Goal: Task Accomplishment & Management: Use online tool/utility

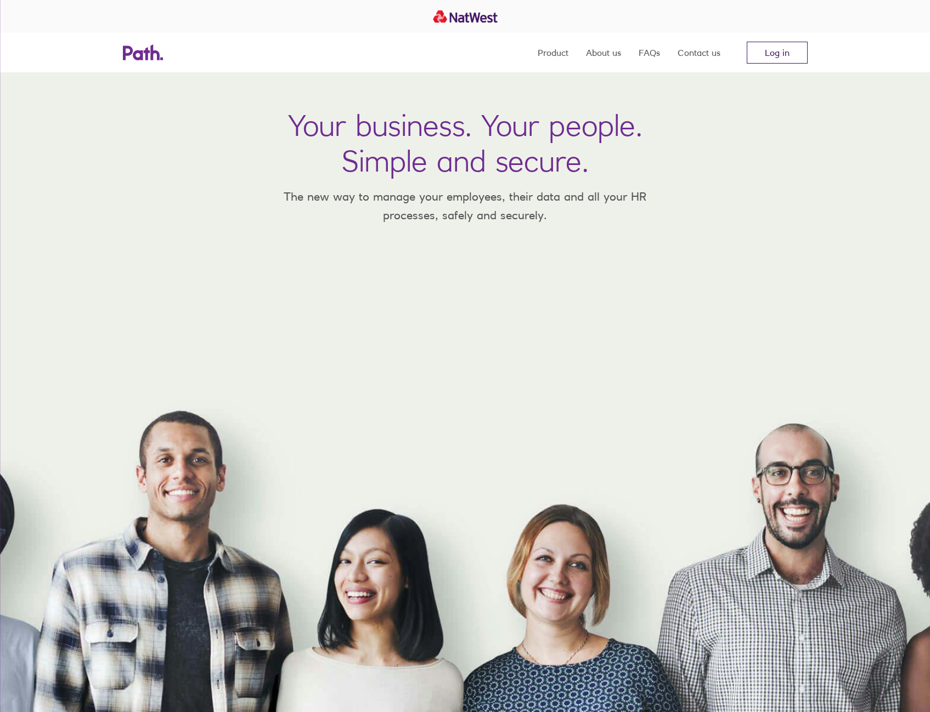
click at [787, 52] on link "Log in" at bounding box center [776, 53] width 61 height 22
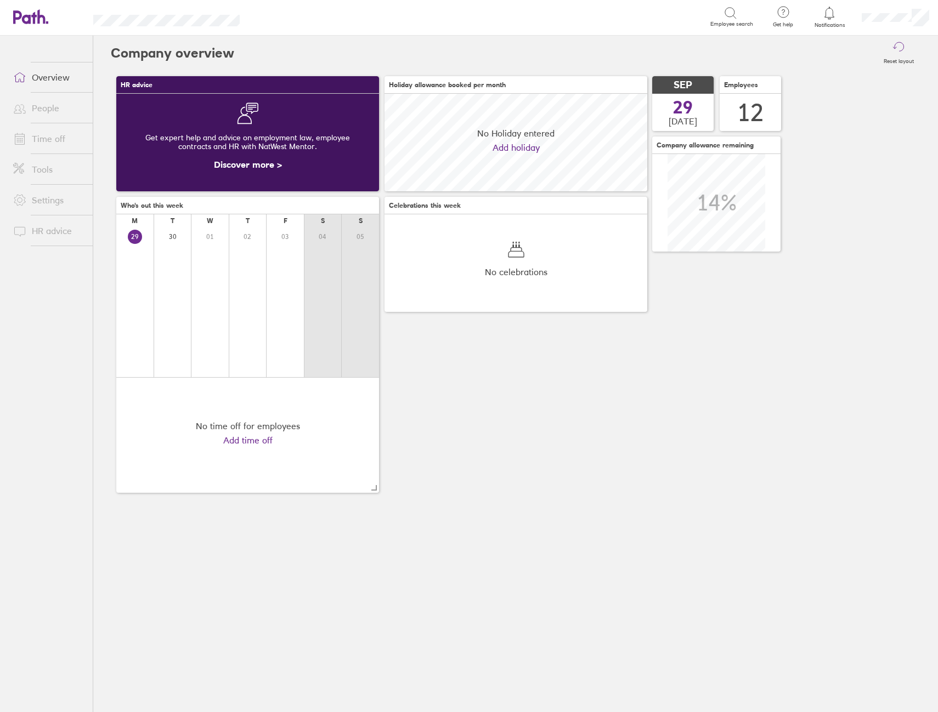
scroll to position [98, 263]
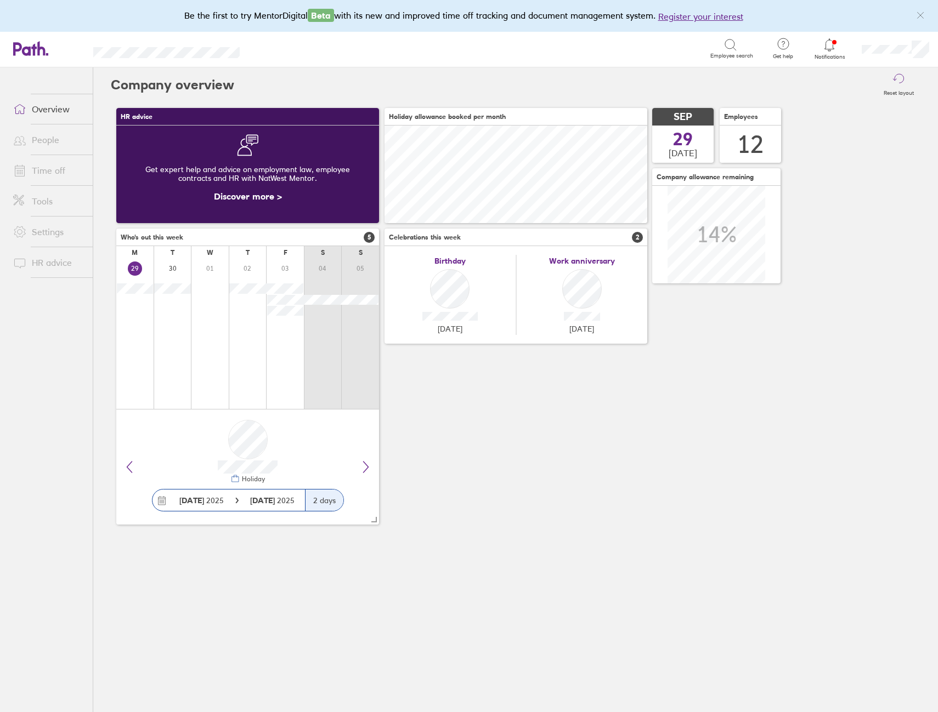
click at [825, 51] on icon at bounding box center [829, 44] width 13 height 13
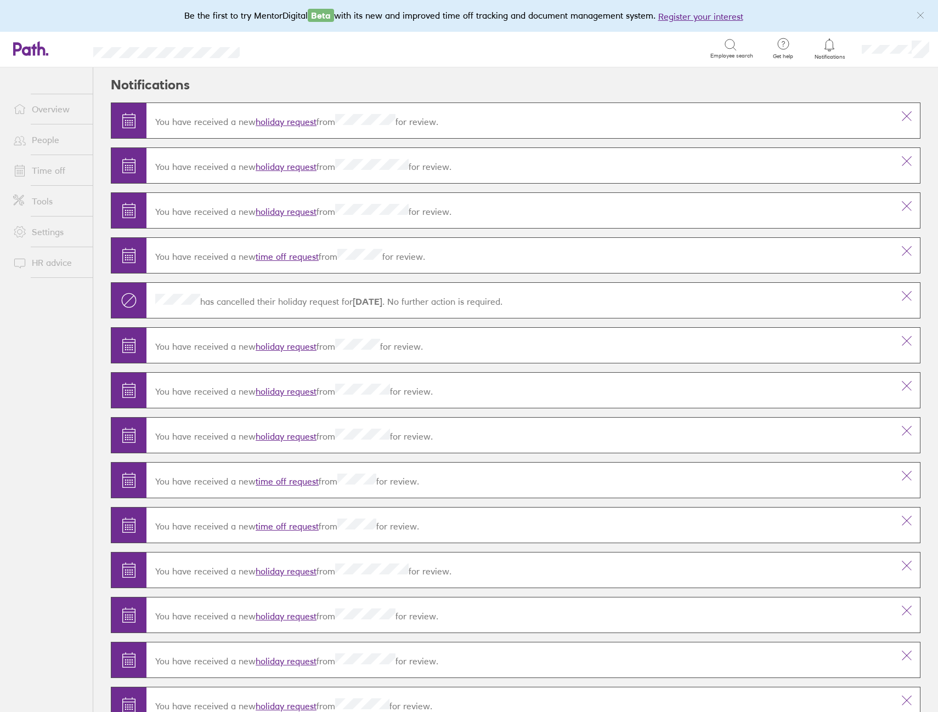
click at [294, 126] on link "holiday request" at bounding box center [286, 121] width 61 height 11
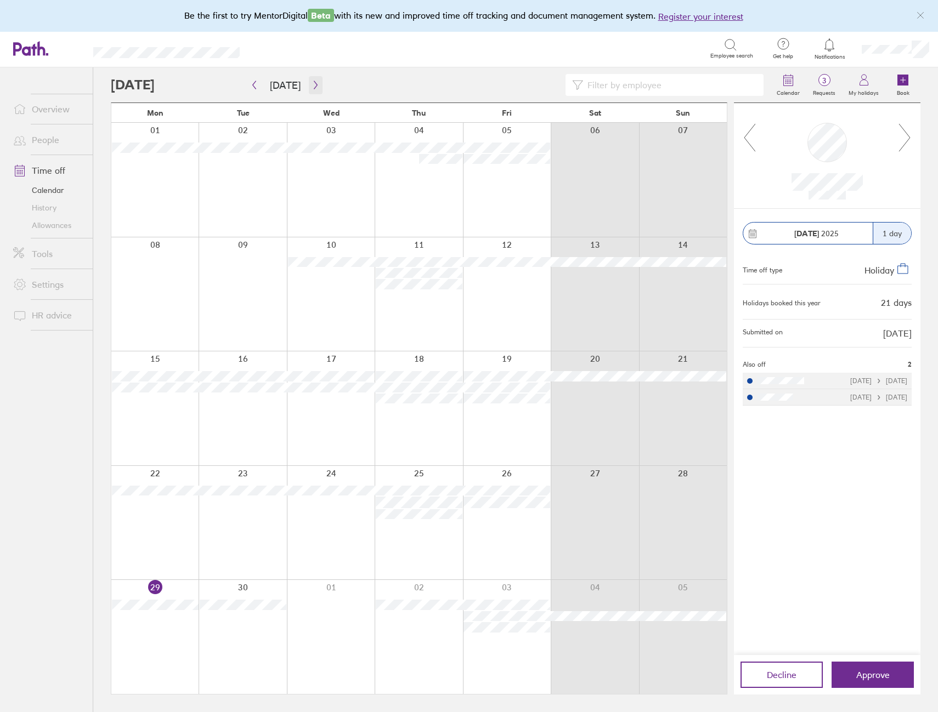
click at [315, 85] on icon "button" at bounding box center [315, 85] width 8 height 9
